Goal: Information Seeking & Learning: Learn about a topic

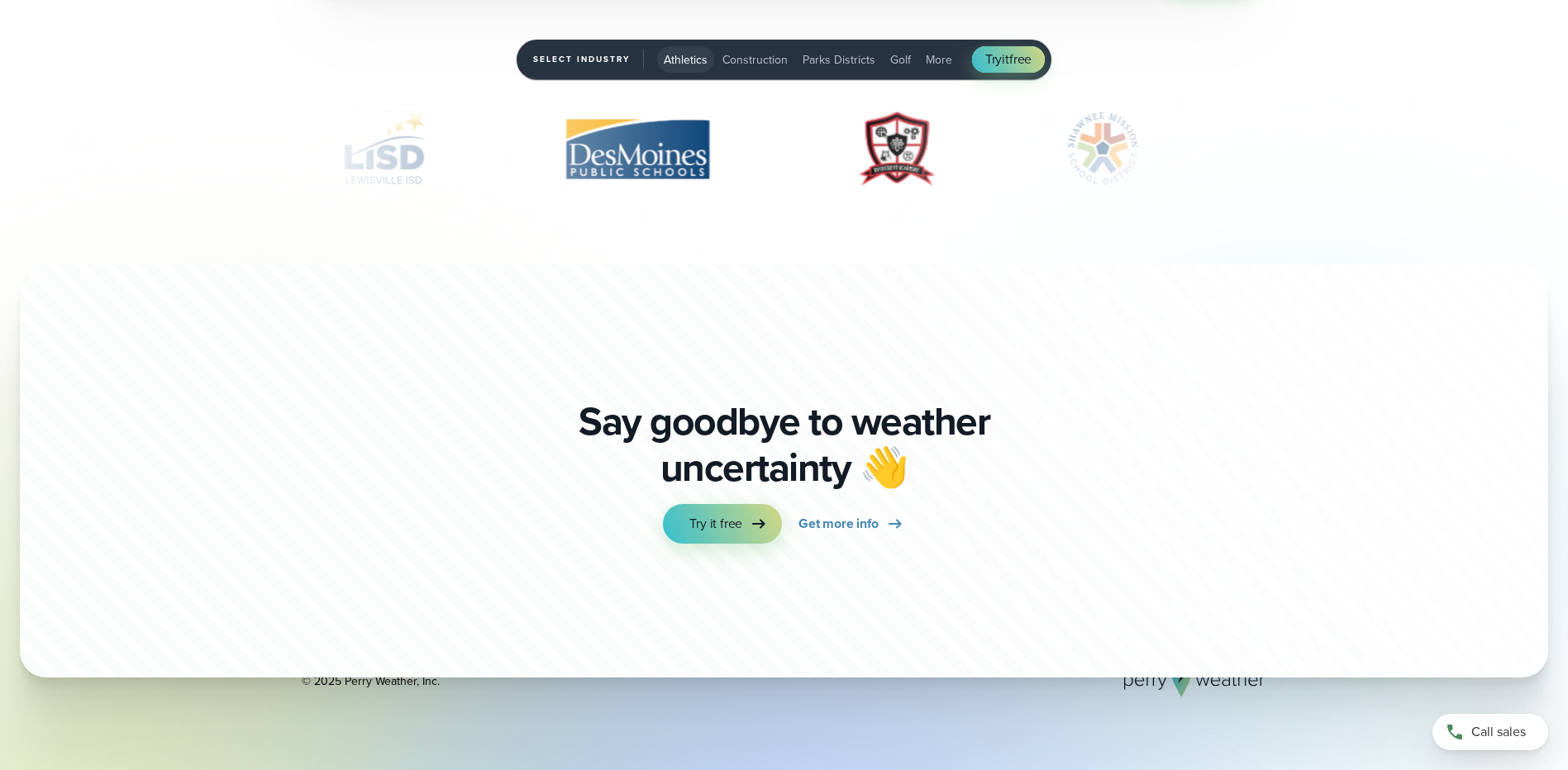
scroll to position [5865, 0]
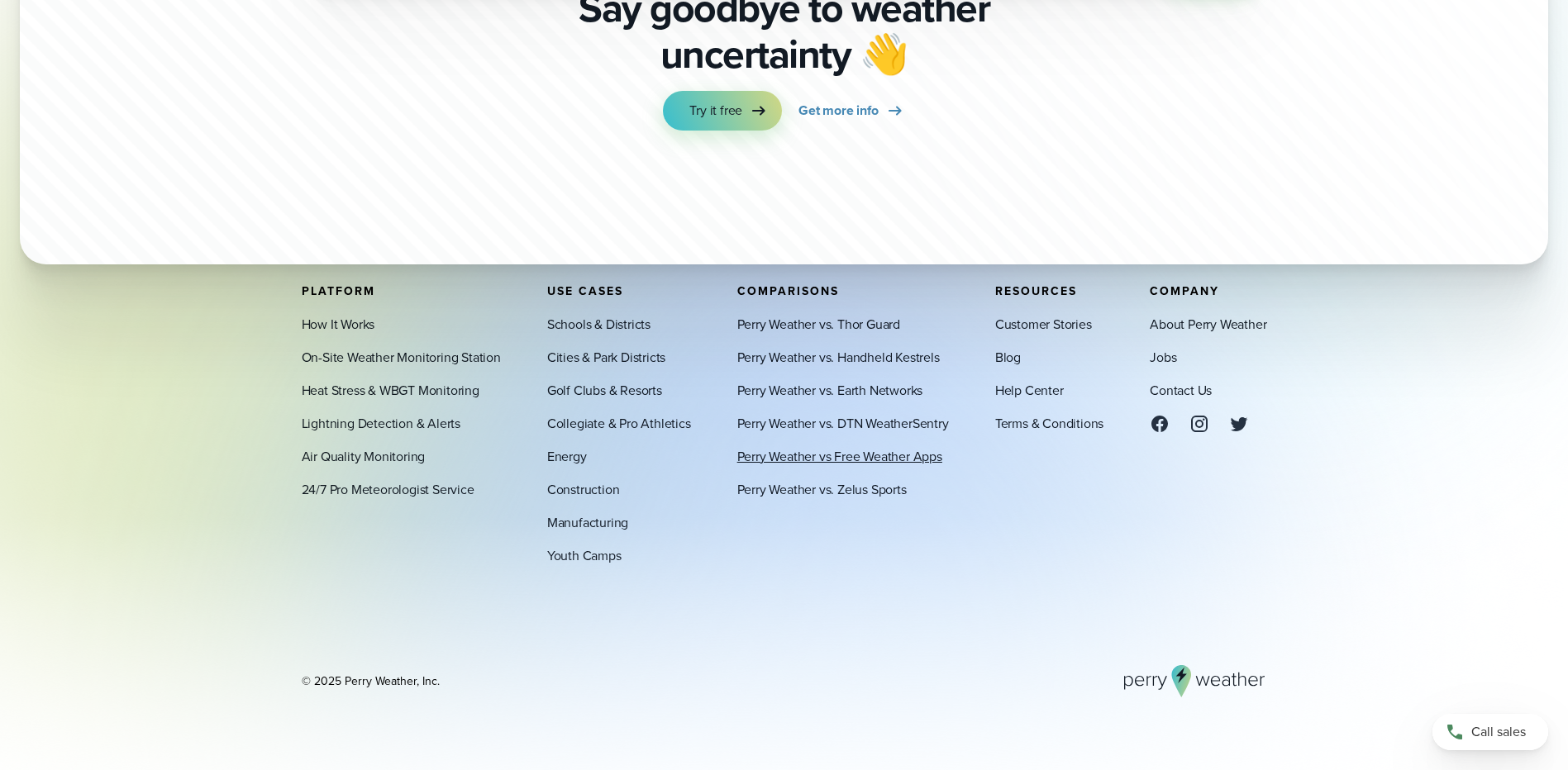
click at [787, 464] on link "Perry Weather vs Free Weather Apps" at bounding box center [840, 455] width 205 height 19
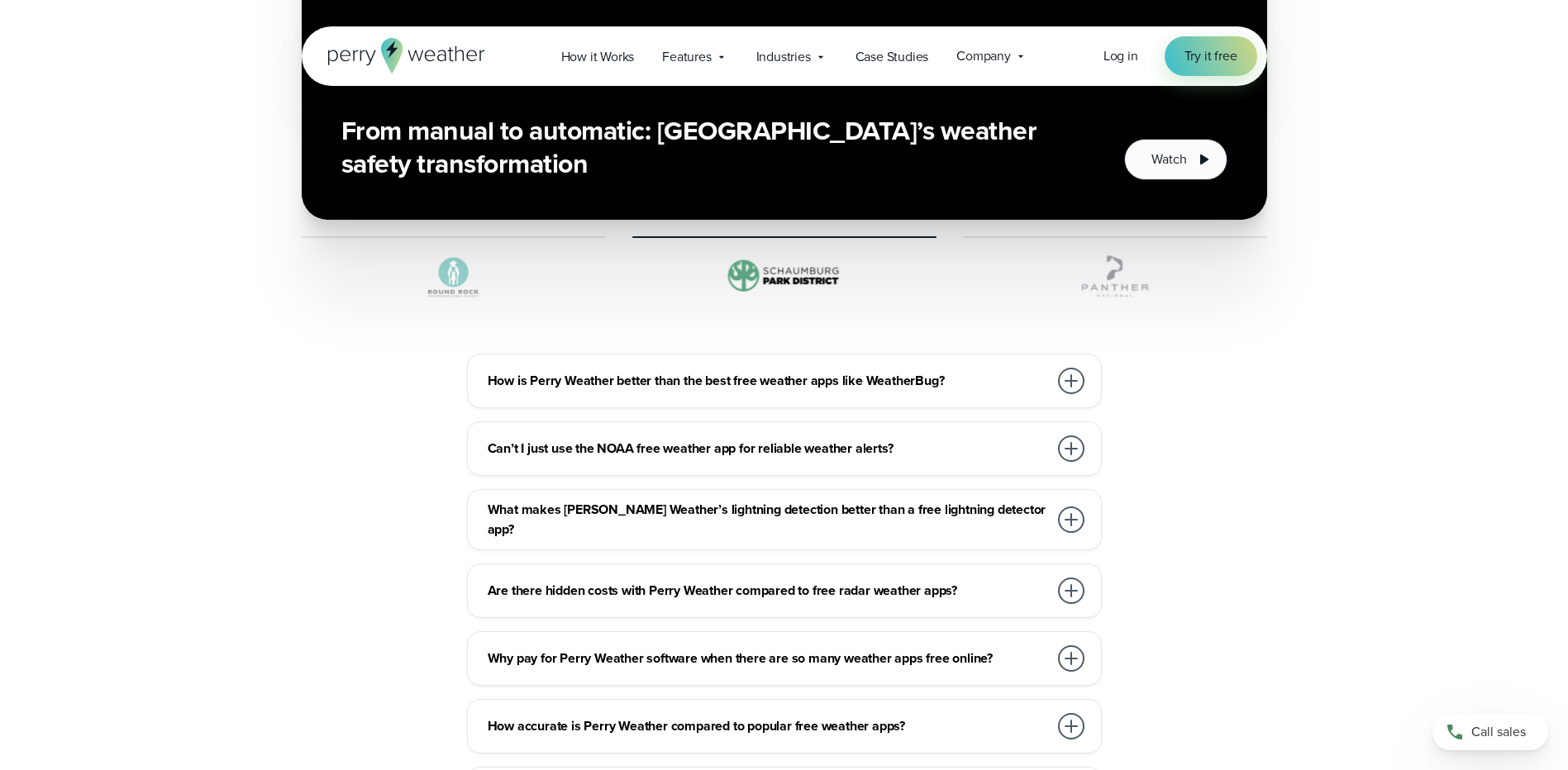
scroll to position [4874, 0]
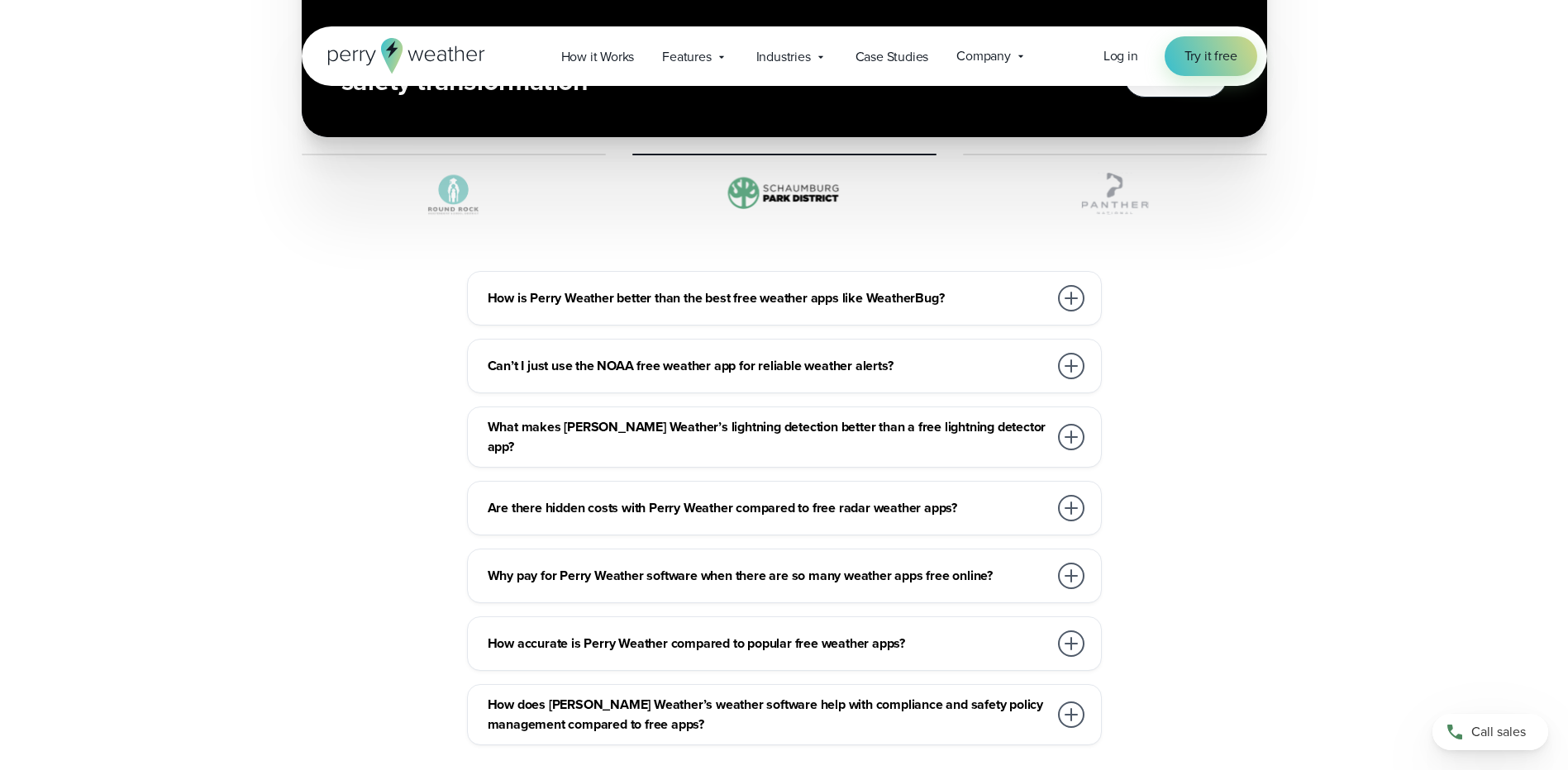
click at [1072, 285] on div at bounding box center [1070, 298] width 26 height 26
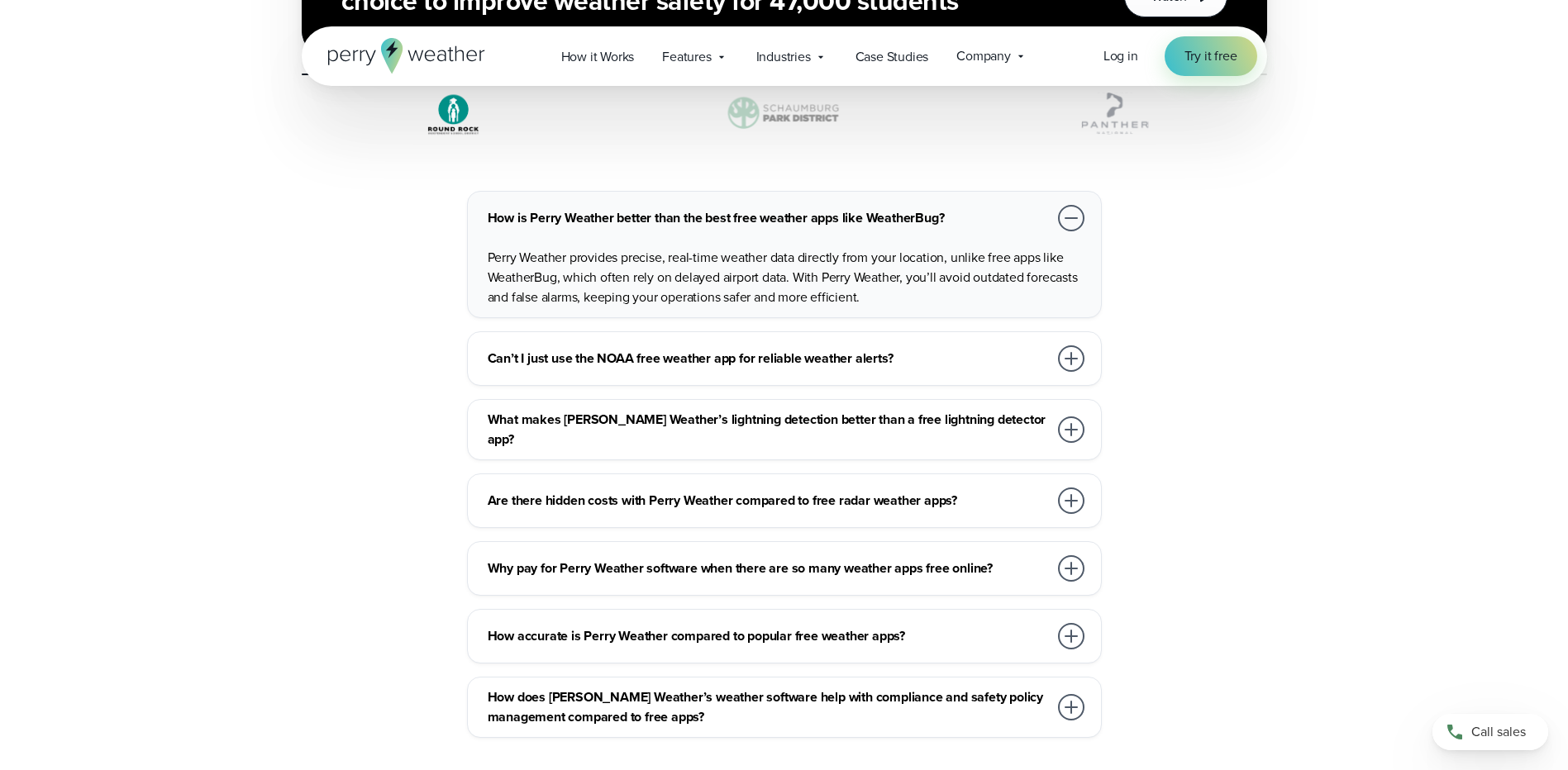
scroll to position [5040, 0]
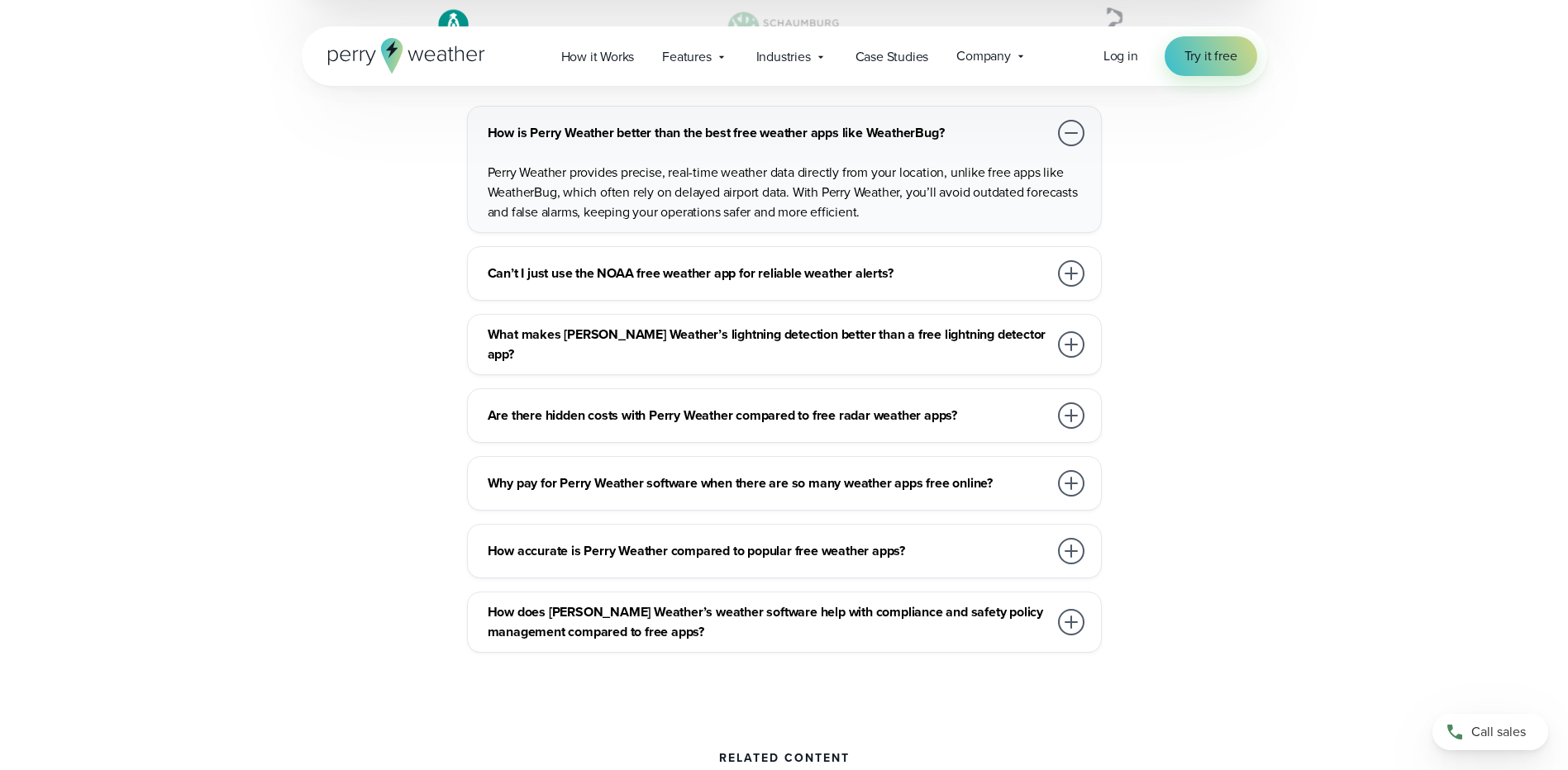
click at [1067, 260] on div at bounding box center [1070, 273] width 26 height 26
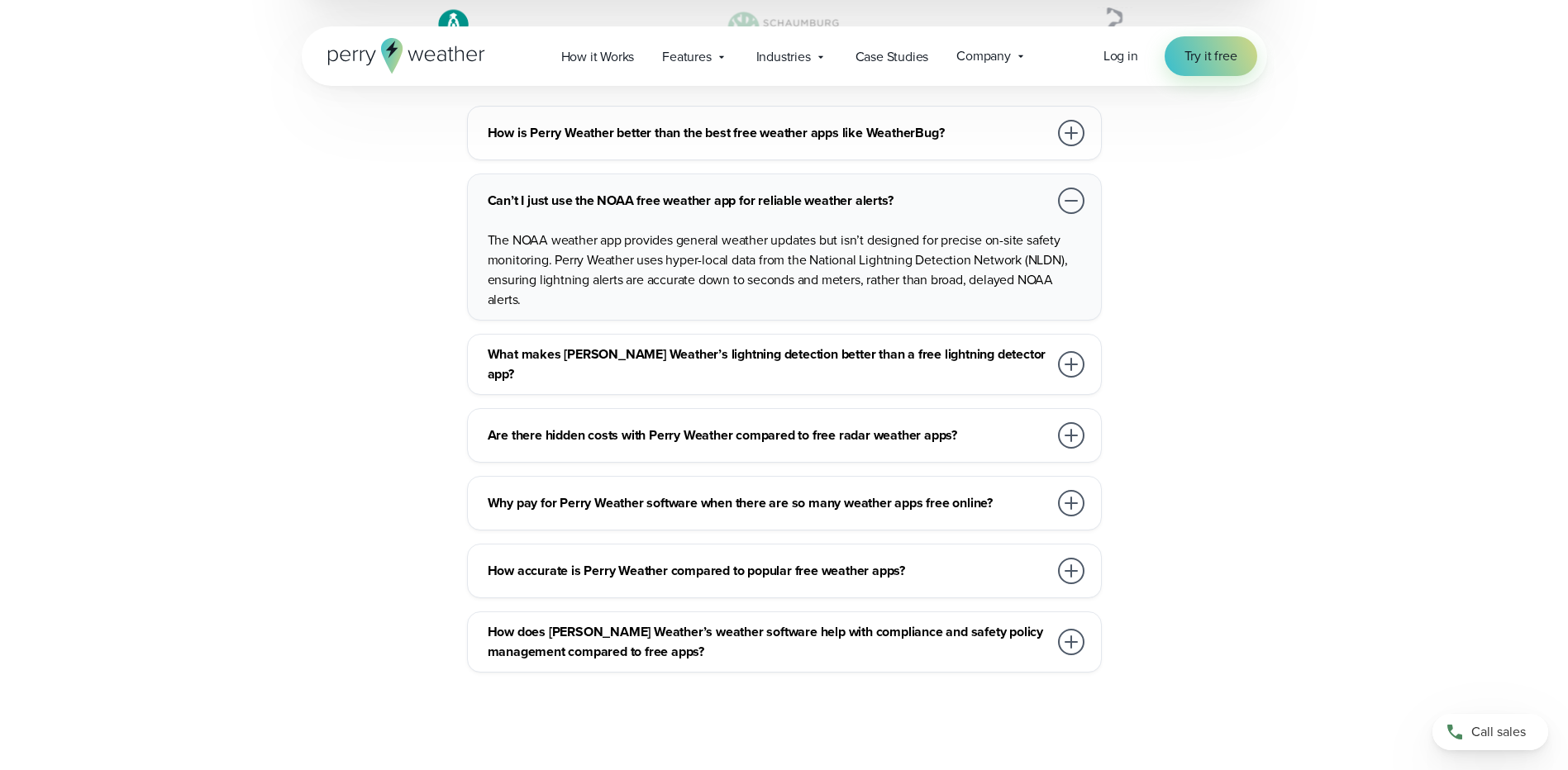
click at [1075, 351] on div at bounding box center [1070, 364] width 26 height 26
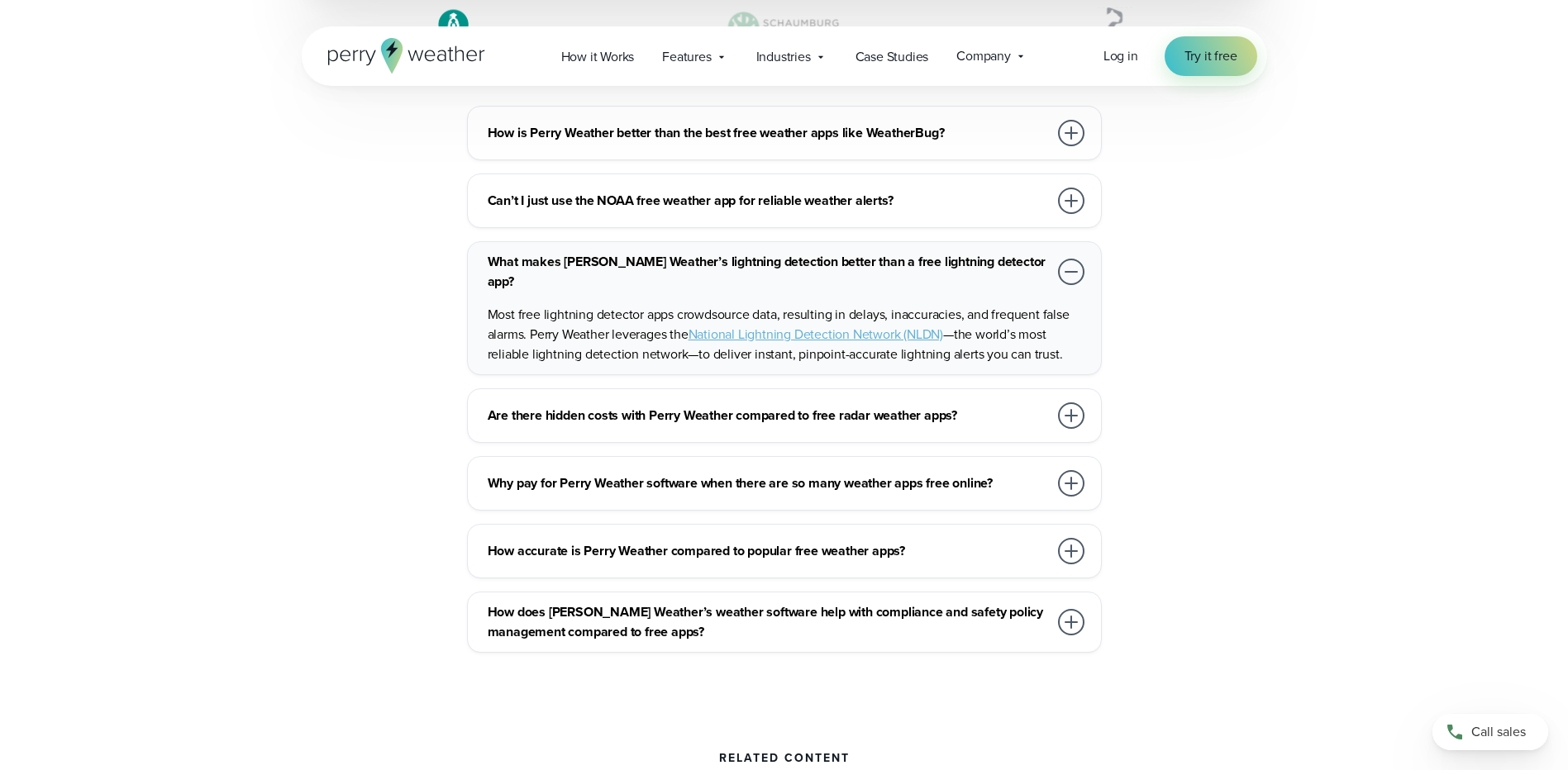
click at [1074, 403] on div at bounding box center [1070, 415] width 26 height 26
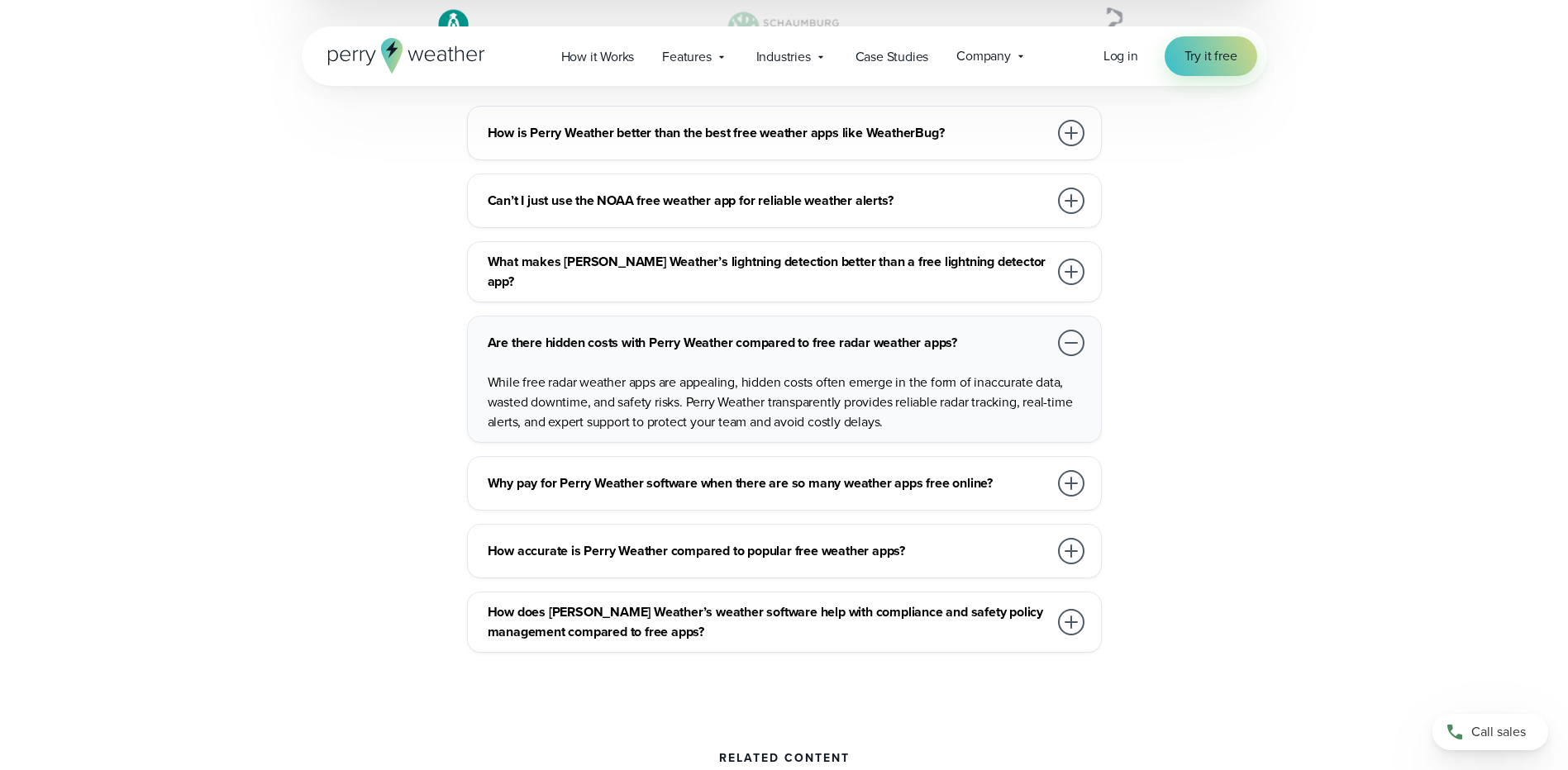
click at [1071, 470] on div at bounding box center [1070, 483] width 26 height 26
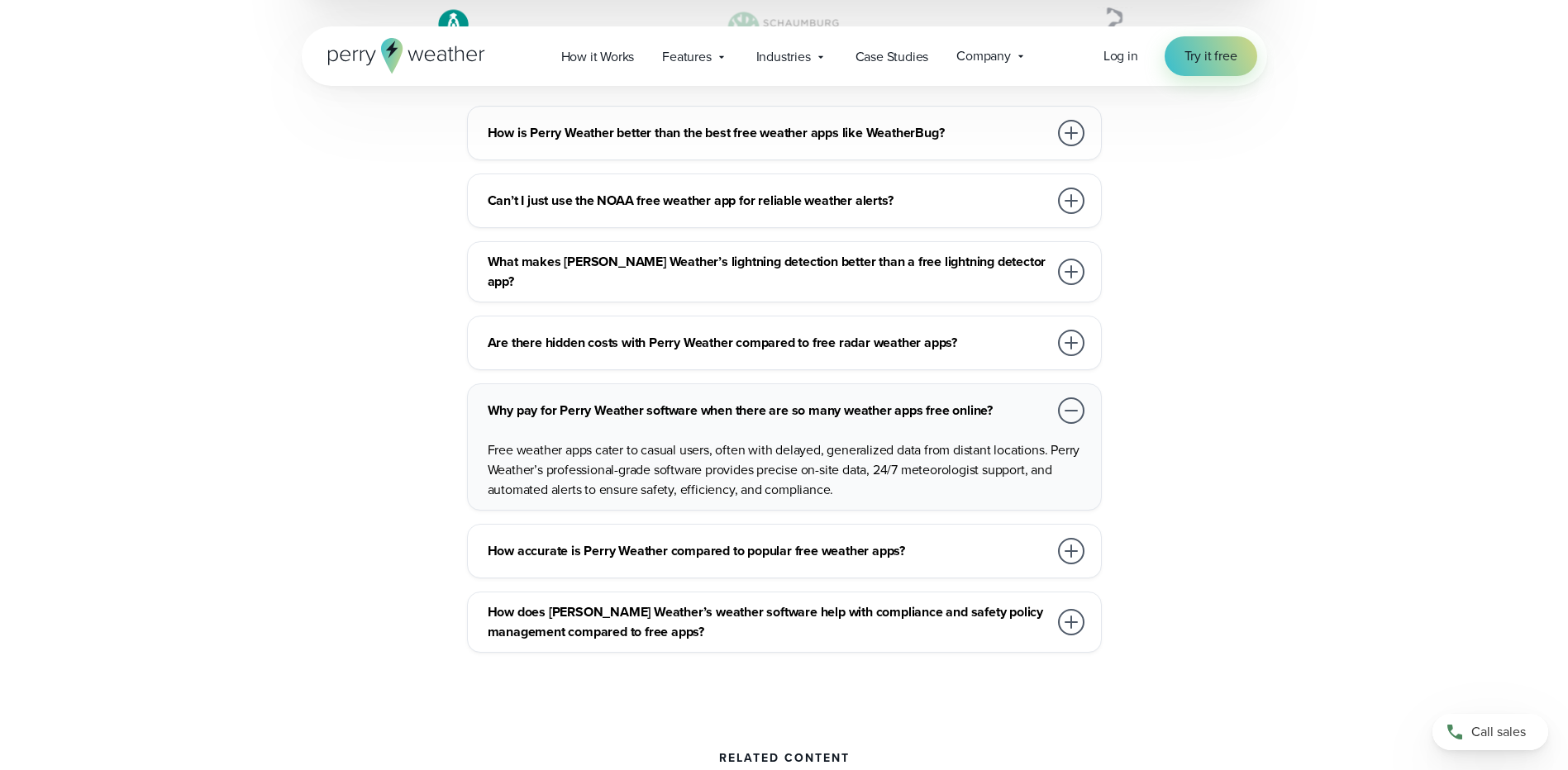
click at [1073, 538] on div at bounding box center [1070, 550] width 26 height 26
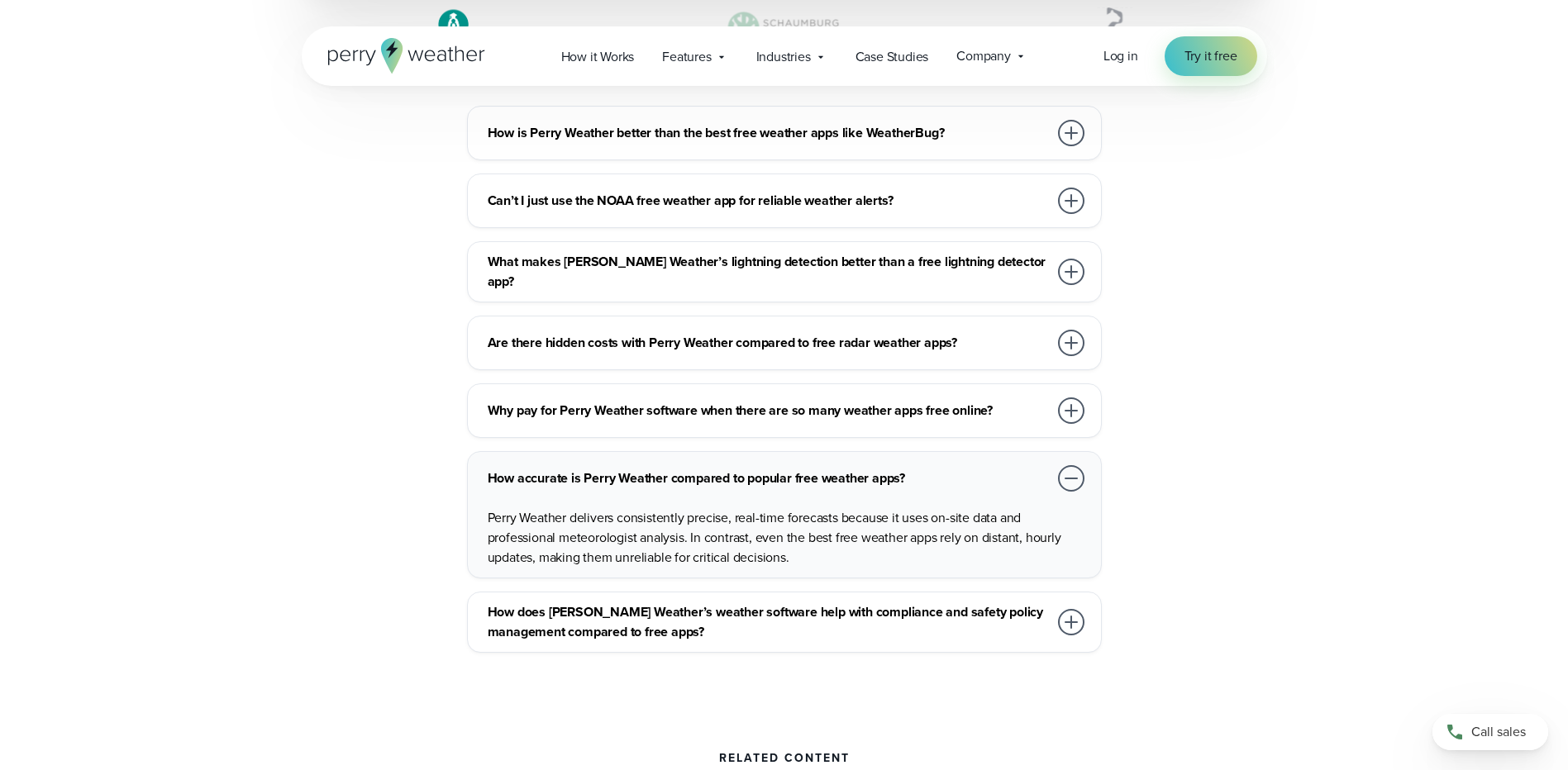
click at [1069, 609] on div at bounding box center [1070, 621] width 26 height 26
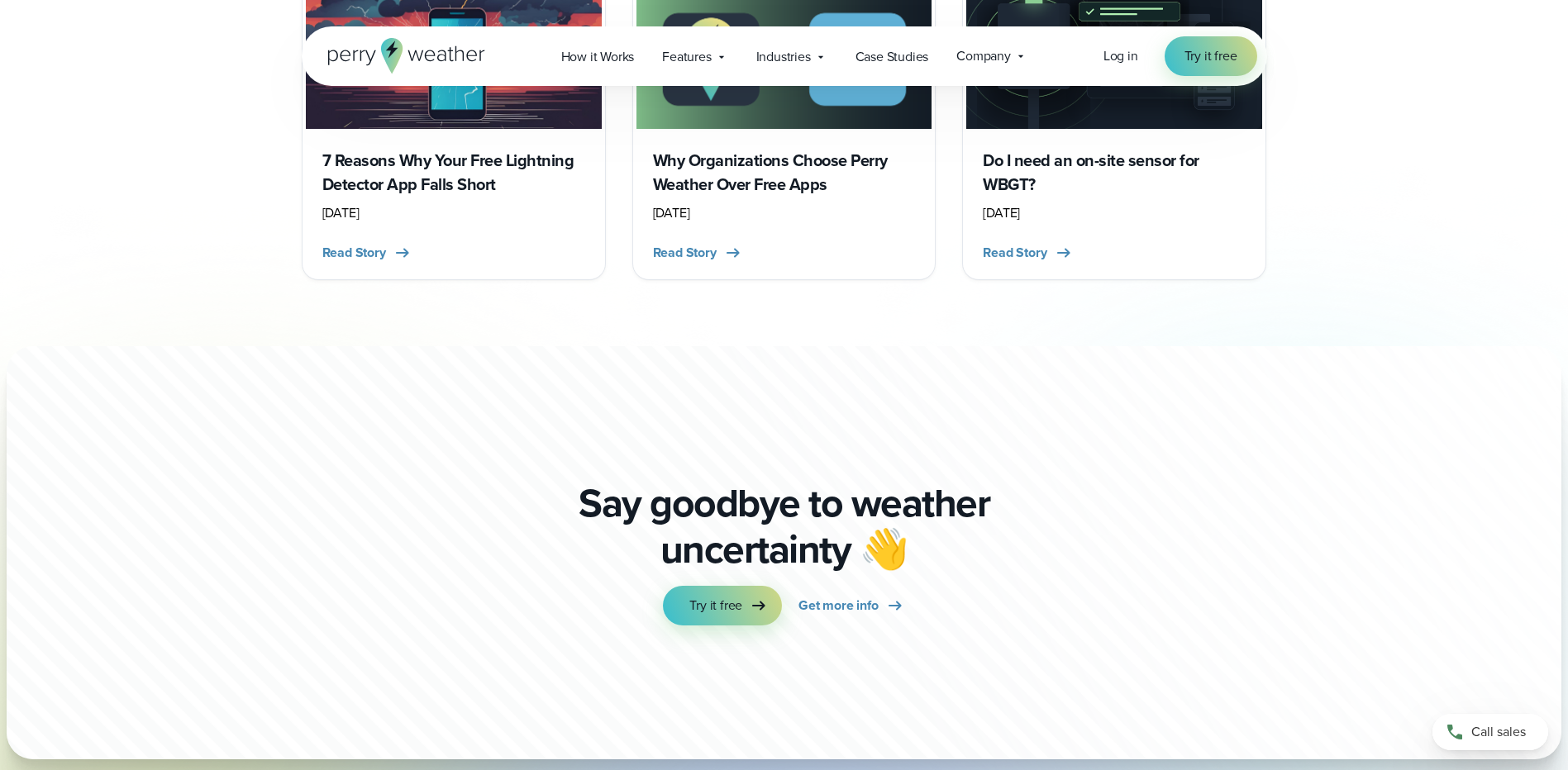
scroll to position [5948, 0]
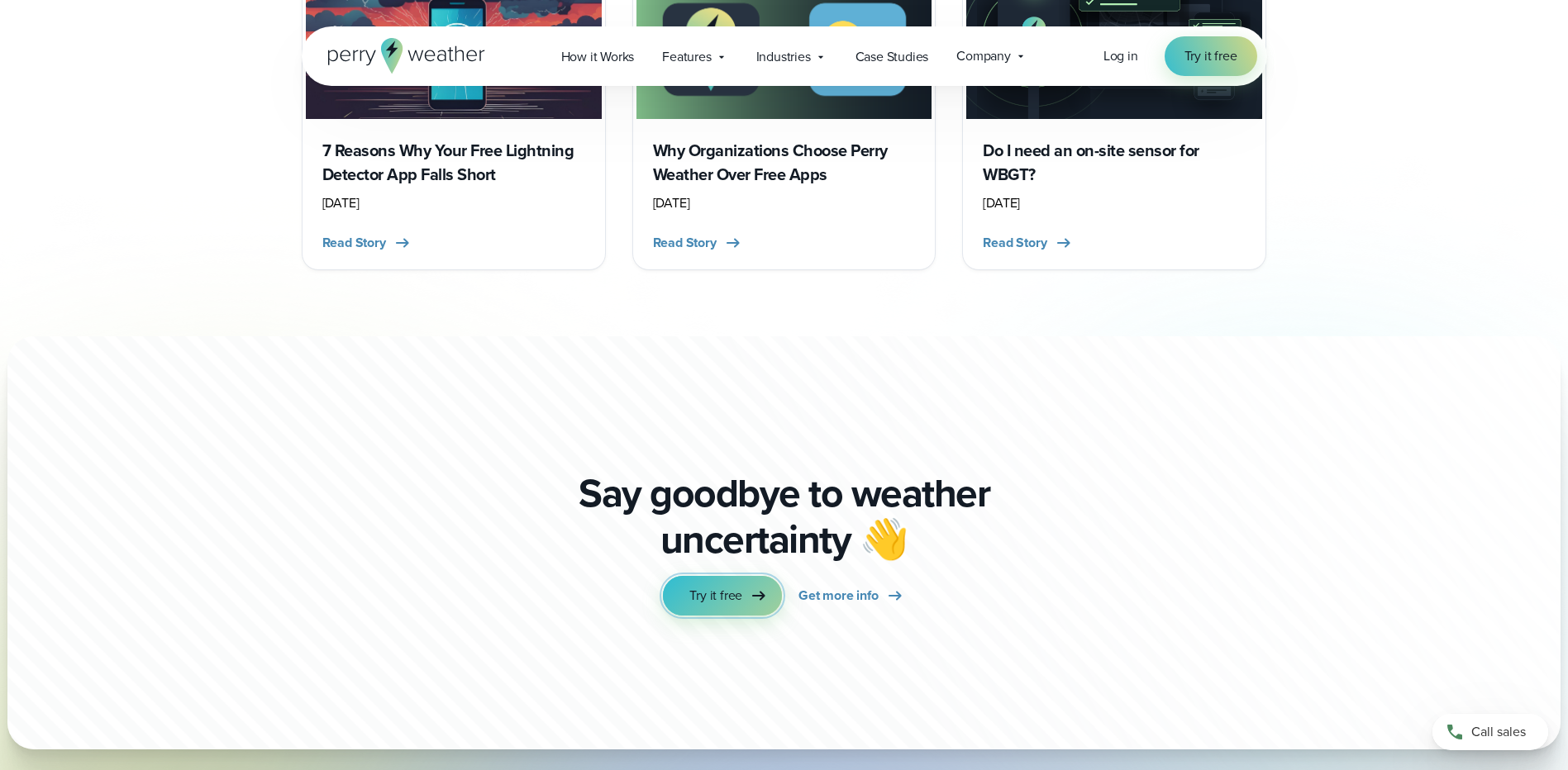
click at [737, 586] on span "Try it free" at bounding box center [716, 595] width 53 height 19
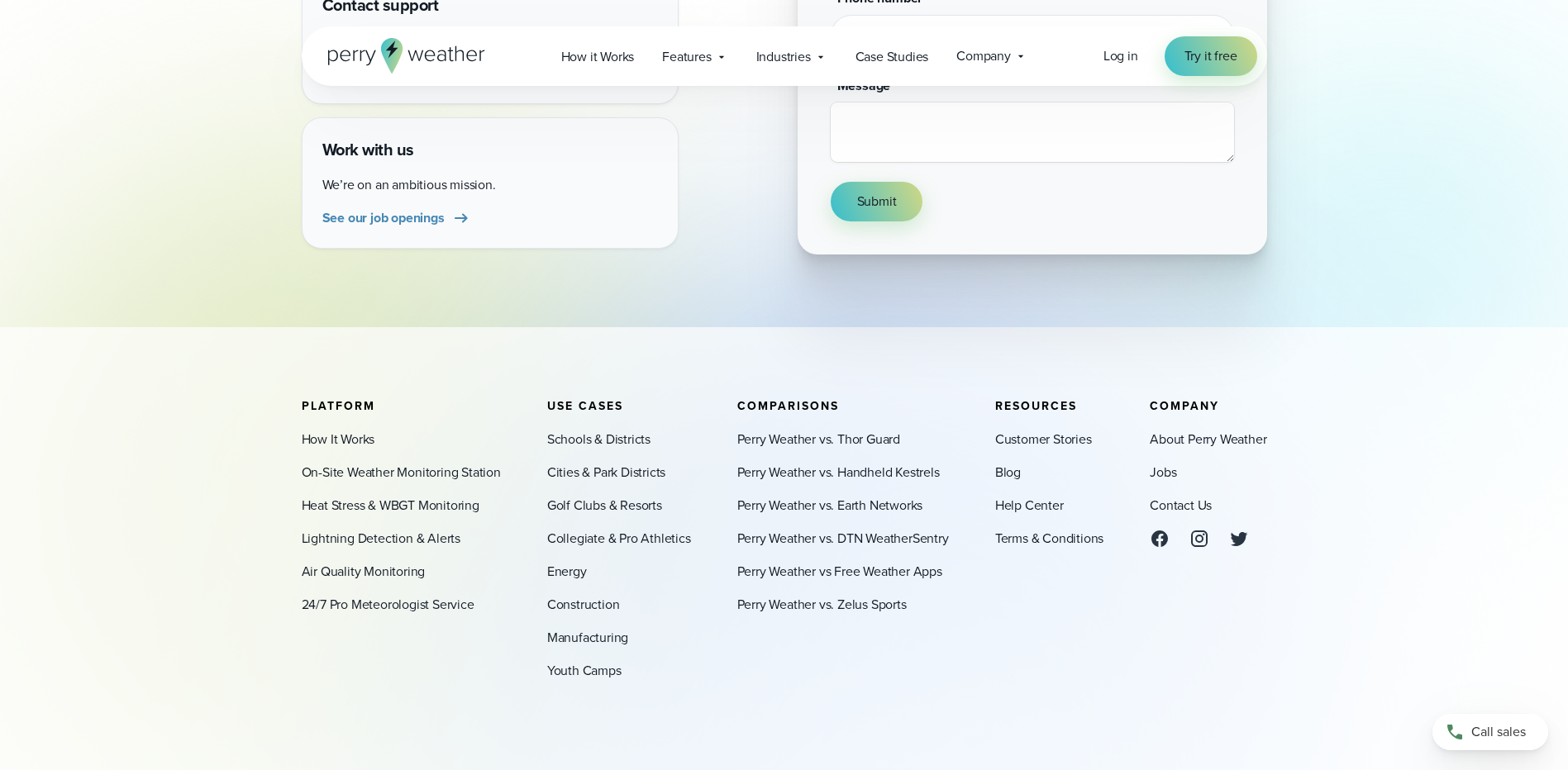
scroll to position [578, 0]
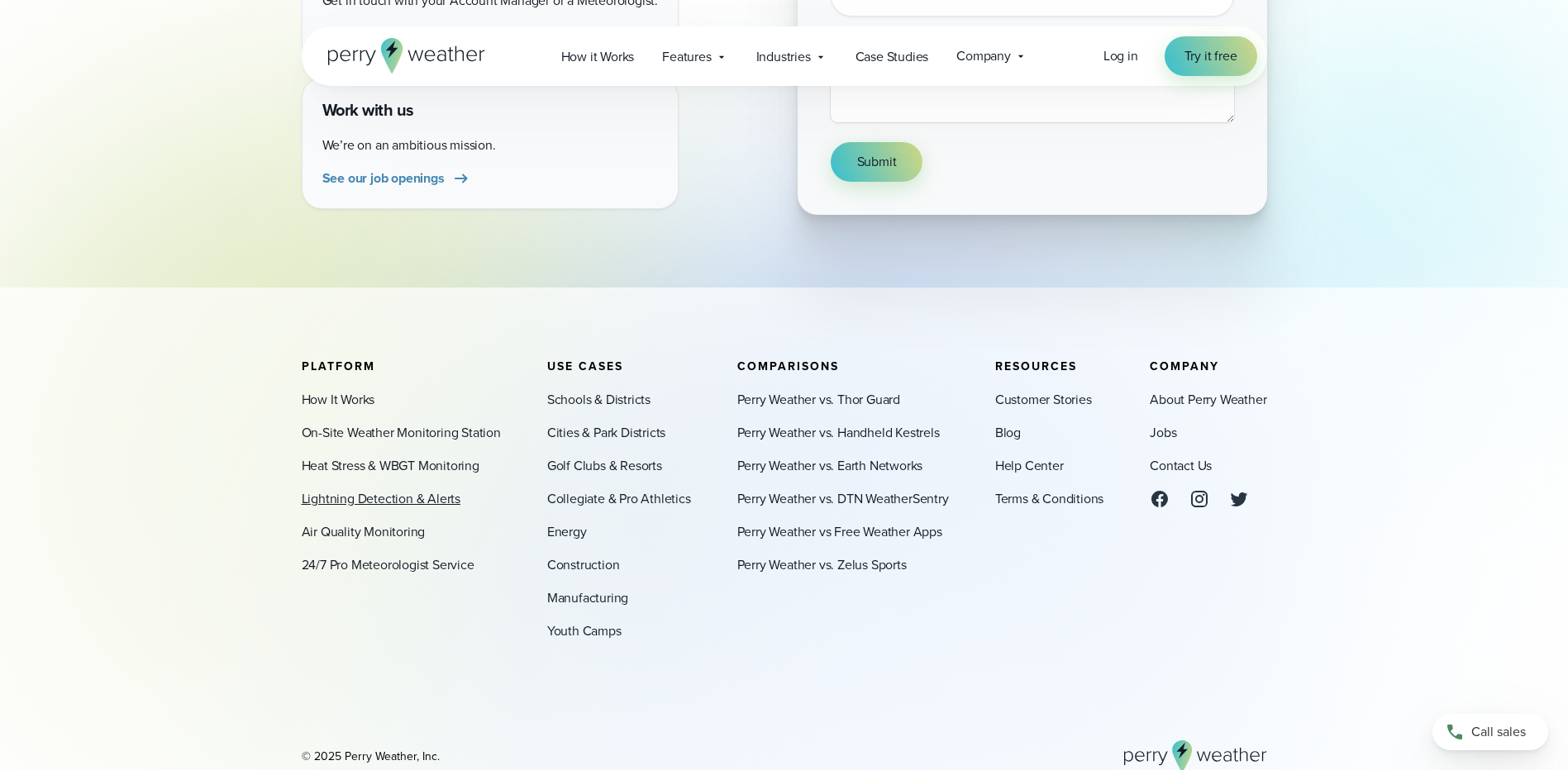
click at [330, 493] on link "Lightning Detection & Alerts" at bounding box center [381, 498] width 159 height 19
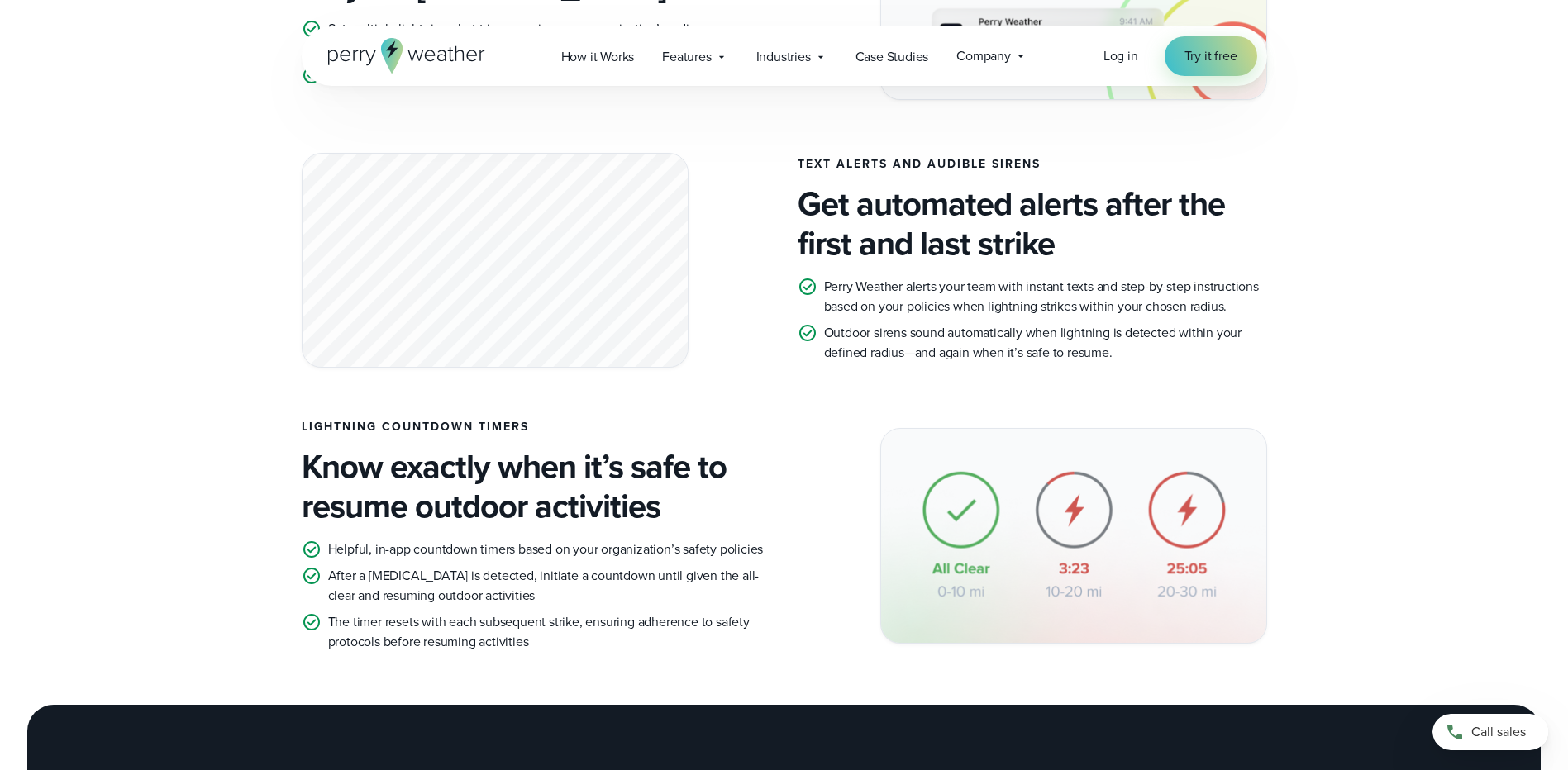
scroll to position [1239, 0]
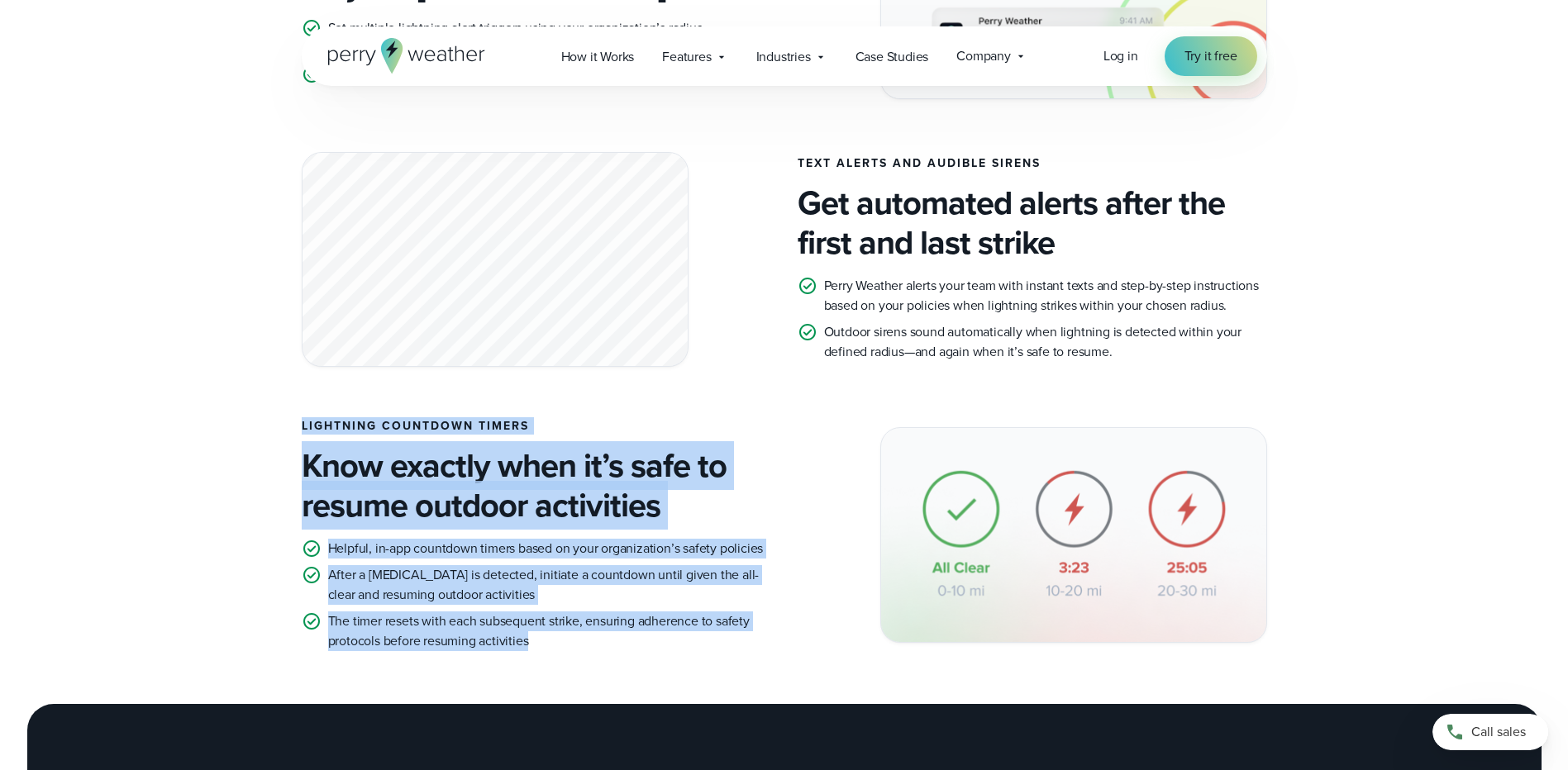
drag, startPoint x: 553, startPoint y: 643, endPoint x: 289, endPoint y: 434, distance: 336.7
click at [291, 436] on div "LIGHTNING COUNTDOWN TIMERS Know exactly when it’s safe to resume outdoor activi…" at bounding box center [784, 535] width 1190 height 231
click at [498, 621] on p "The timer resets with each subsequent strike, ensuring adherence to safety prot…" at bounding box center [549, 631] width 443 height 40
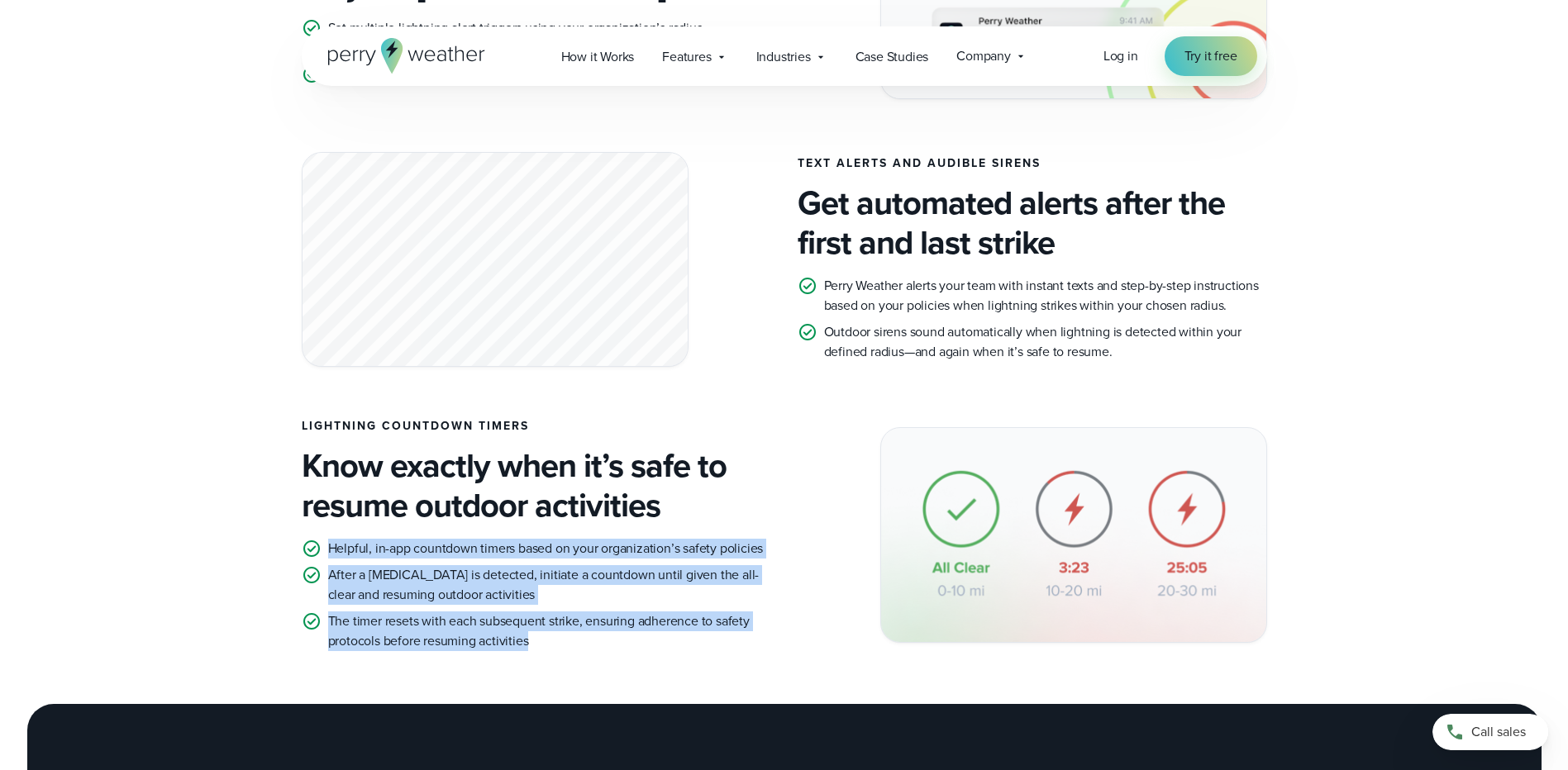
drag, startPoint x: 515, startPoint y: 639, endPoint x: 323, endPoint y: 547, distance: 212.9
click at [323, 547] on ul "Helpful, in-app countdown timers based on your organization’s safety policies A…" at bounding box center [536, 594] width 470 height 112
copy ul "Helpful, in-app countdown timers based on your organization’s safety policies A…"
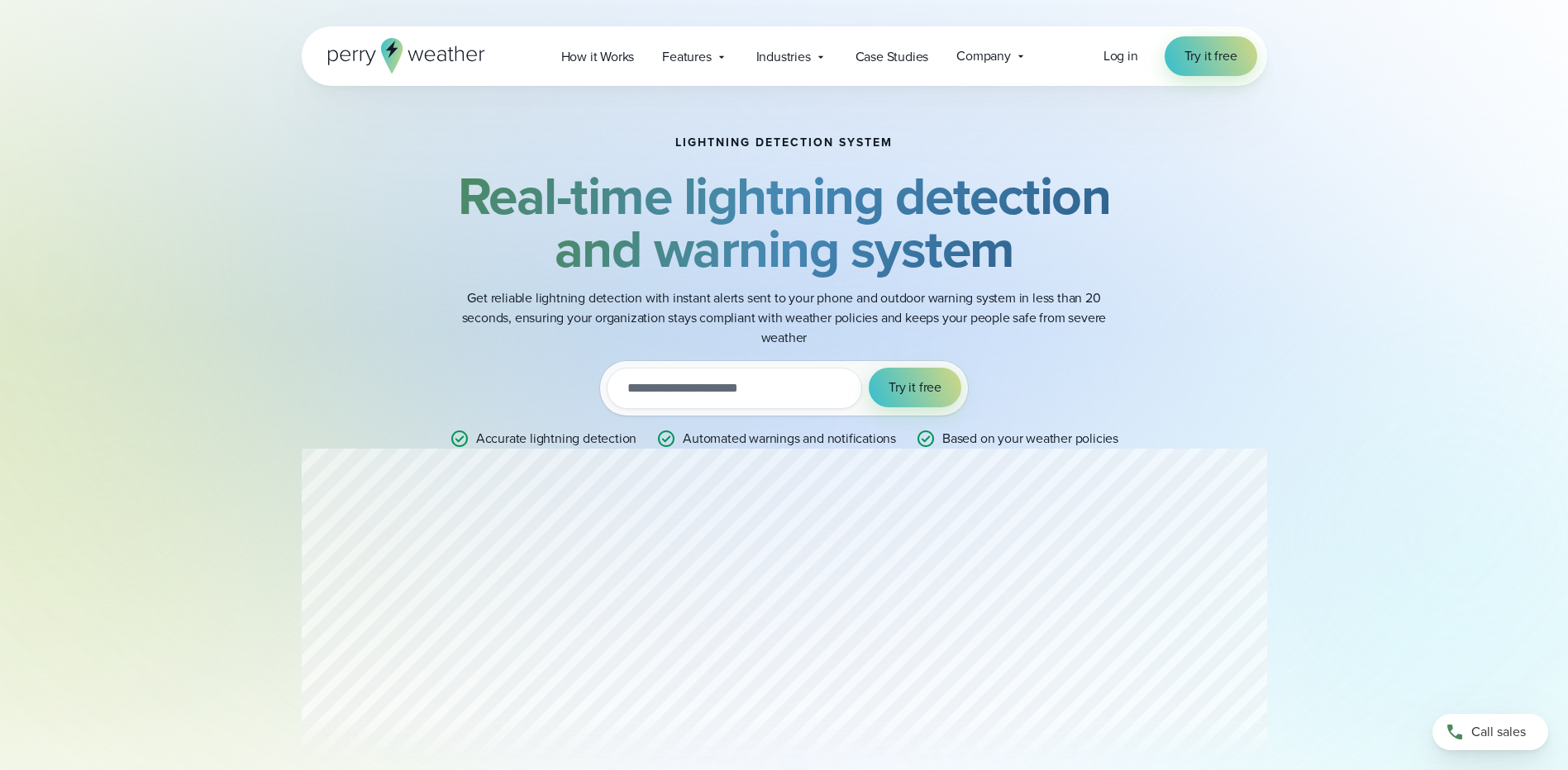
scroll to position [0, 0]
